Goal: Navigation & Orientation: Find specific page/section

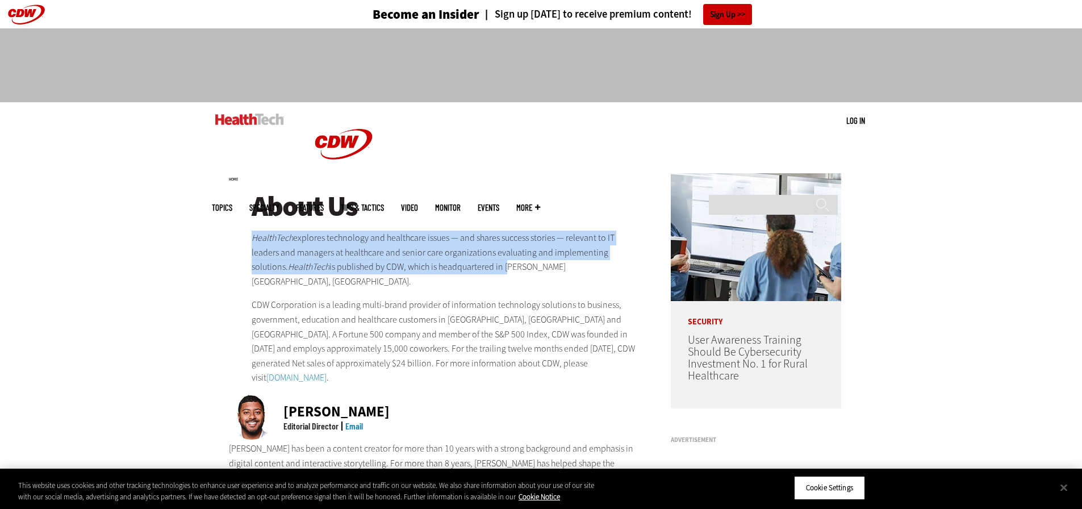
click at [612, 258] on p "HealthTech explores technology and healthcare issues — and shares success stori…" at bounding box center [447, 260] width 390 height 58
click at [634, 253] on p "HealthTech explores technology and healthcare issues — and shares success stori…" at bounding box center [447, 260] width 390 height 58
click at [598, 246] on p "HealthTech explores technology and healthcare issues — and shares success stori…" at bounding box center [447, 260] width 390 height 58
click at [292, 235] on em "HealthTech" at bounding box center [272, 238] width 41 height 12
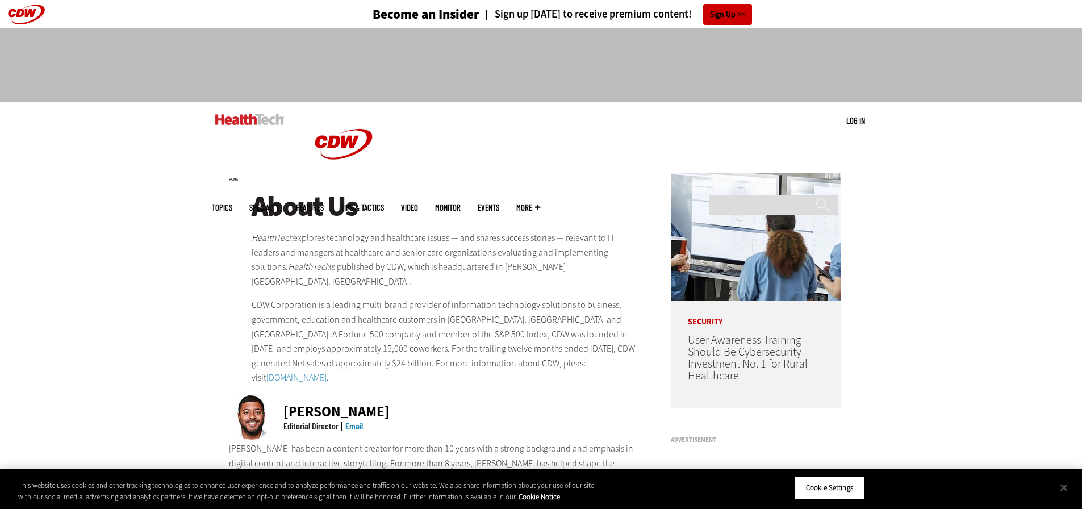
drag, startPoint x: 253, startPoint y: 237, endPoint x: 639, endPoint y: 251, distance: 386.0
click at [639, 251] on p "HealthTech explores technology and healthcare issues — and shares success stori…" at bounding box center [447, 260] width 390 height 58
copy p "HealthTech explores technology and healthcare issues — and shares success stori…"
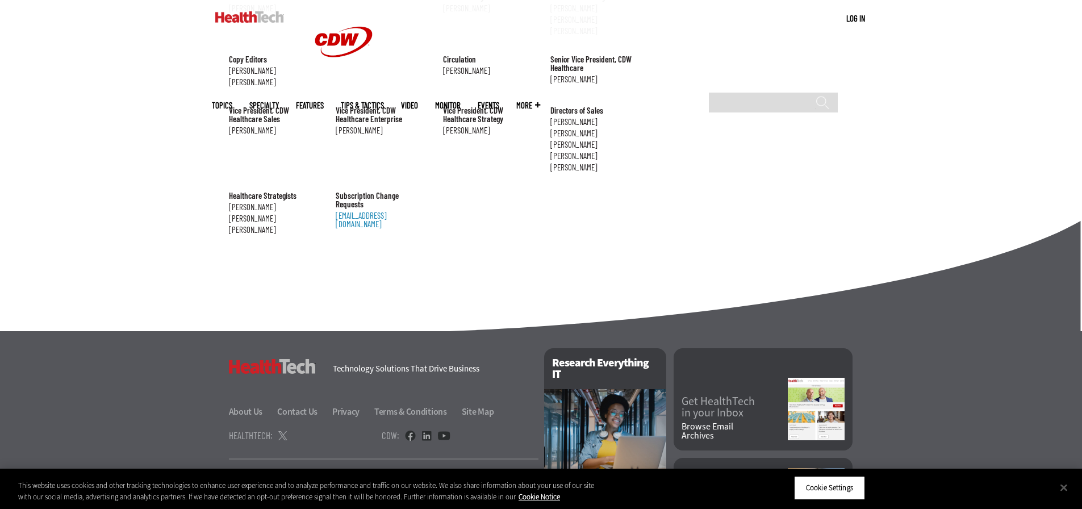
scroll to position [1282, 0]
